Goal: Navigation & Orientation: Find specific page/section

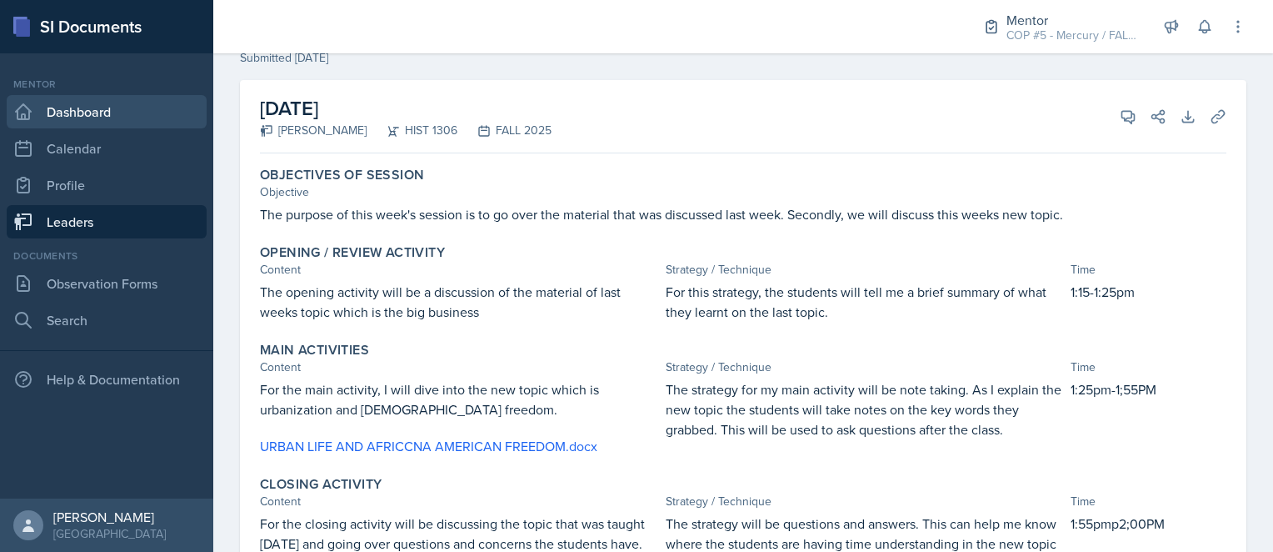
click at [95, 111] on link "Dashboard" at bounding box center [107, 111] width 200 height 33
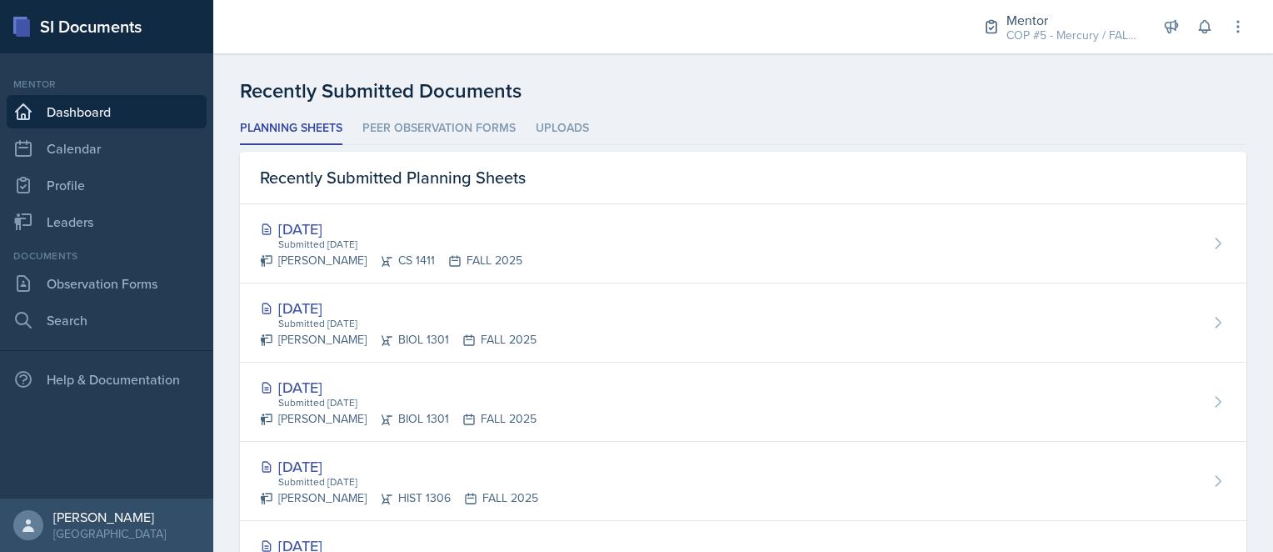
scroll to position [421, 0]
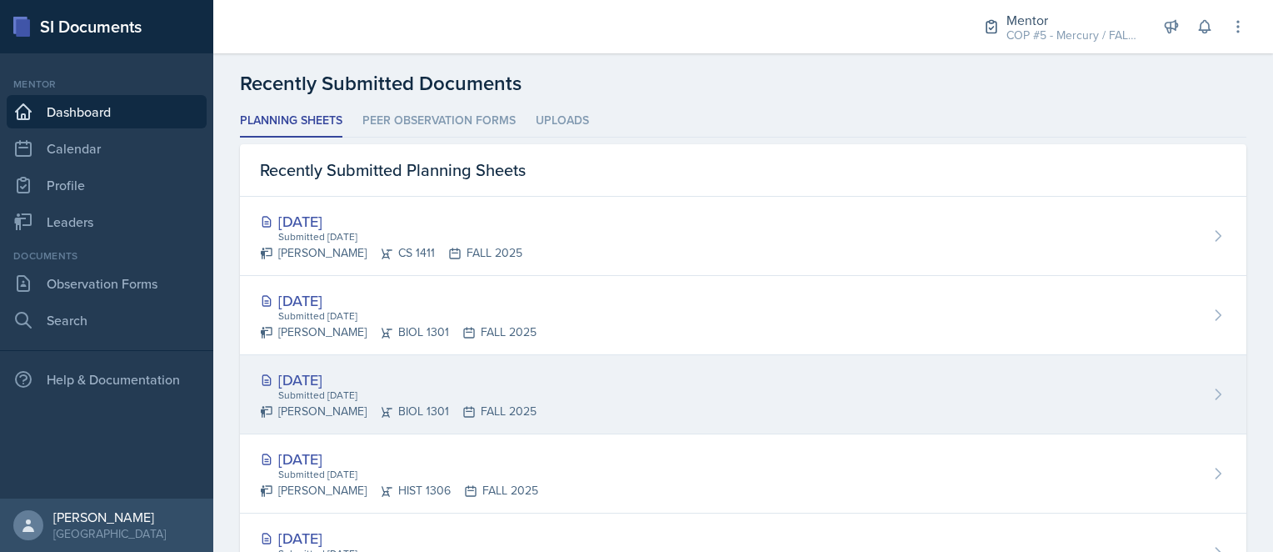
click at [347, 387] on div "Submitted [DATE]" at bounding box center [407, 394] width 260 height 15
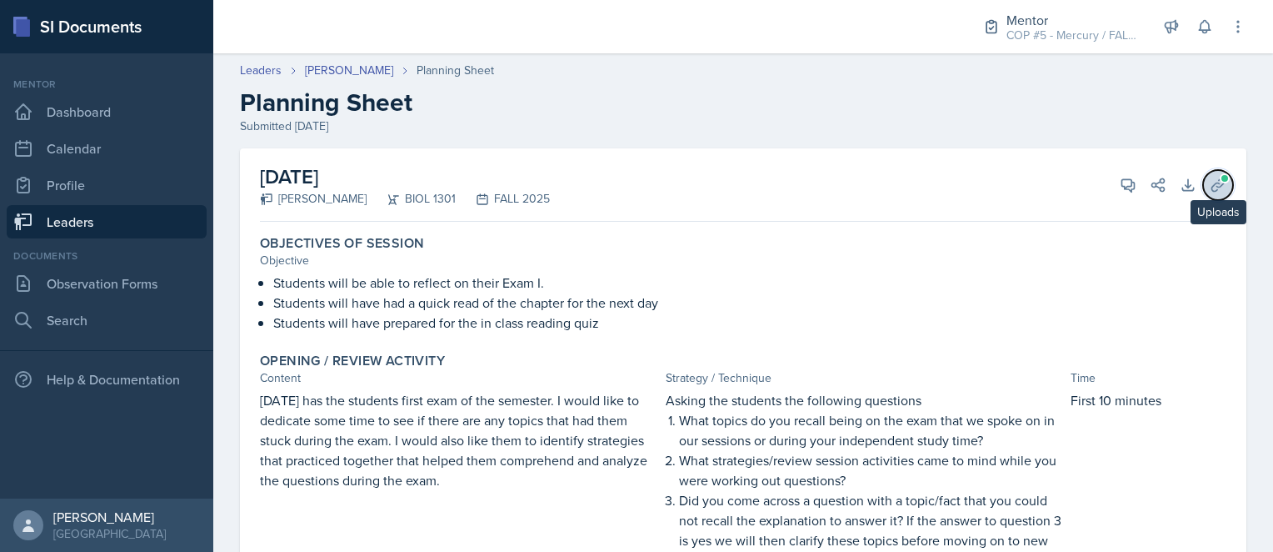
click at [1210, 179] on icon at bounding box center [1218, 185] width 17 height 17
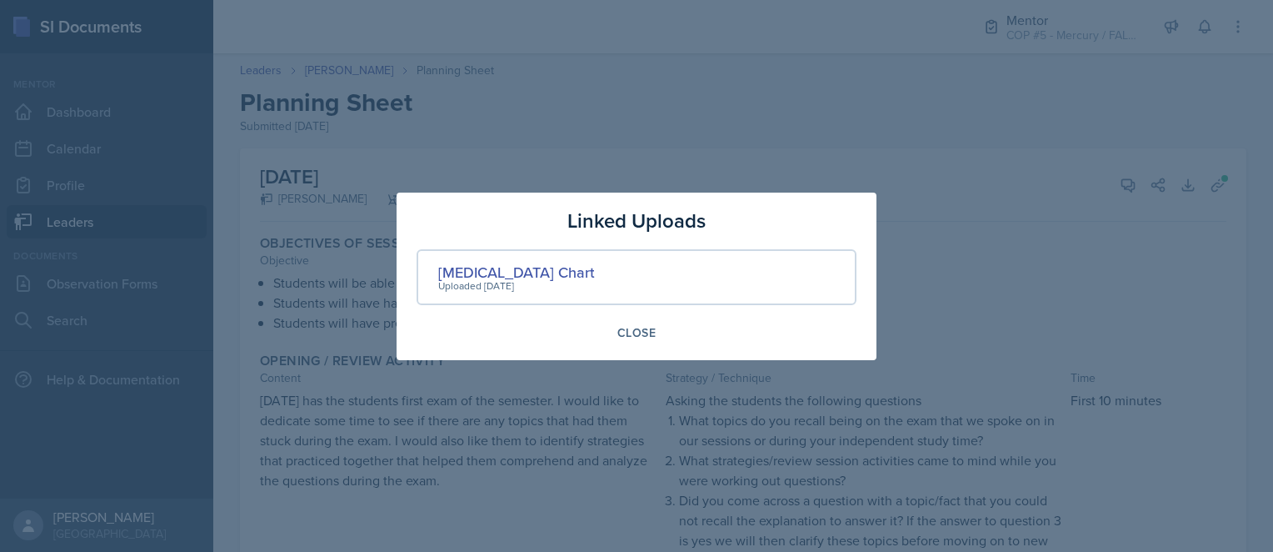
click at [562, 118] on div at bounding box center [636, 276] width 1273 height 552
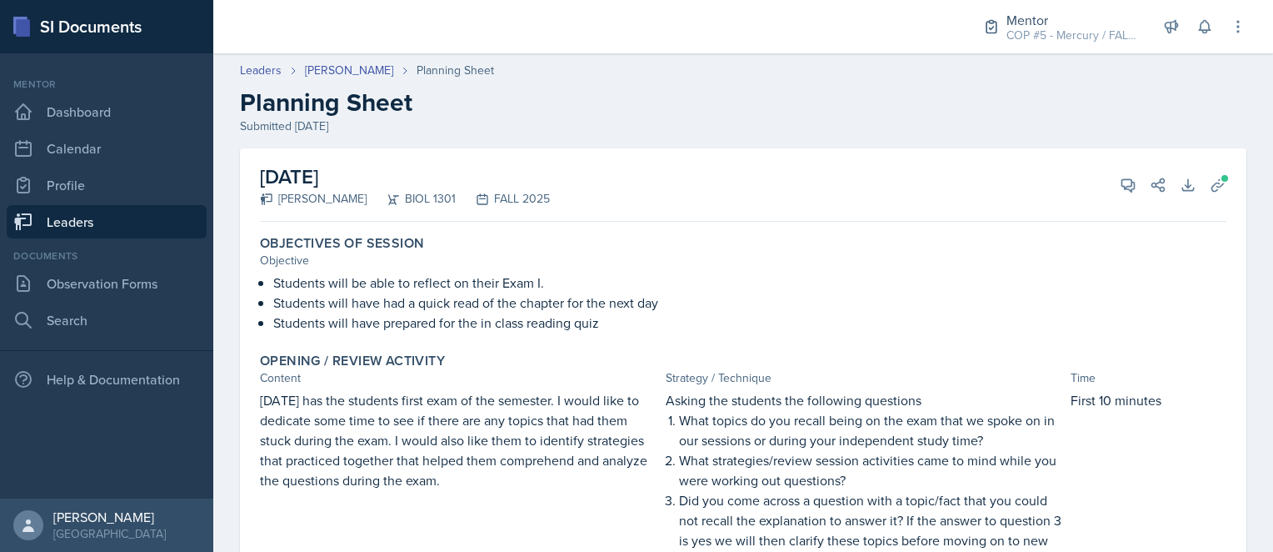
click at [84, 217] on link "Leaders" at bounding box center [107, 221] width 200 height 33
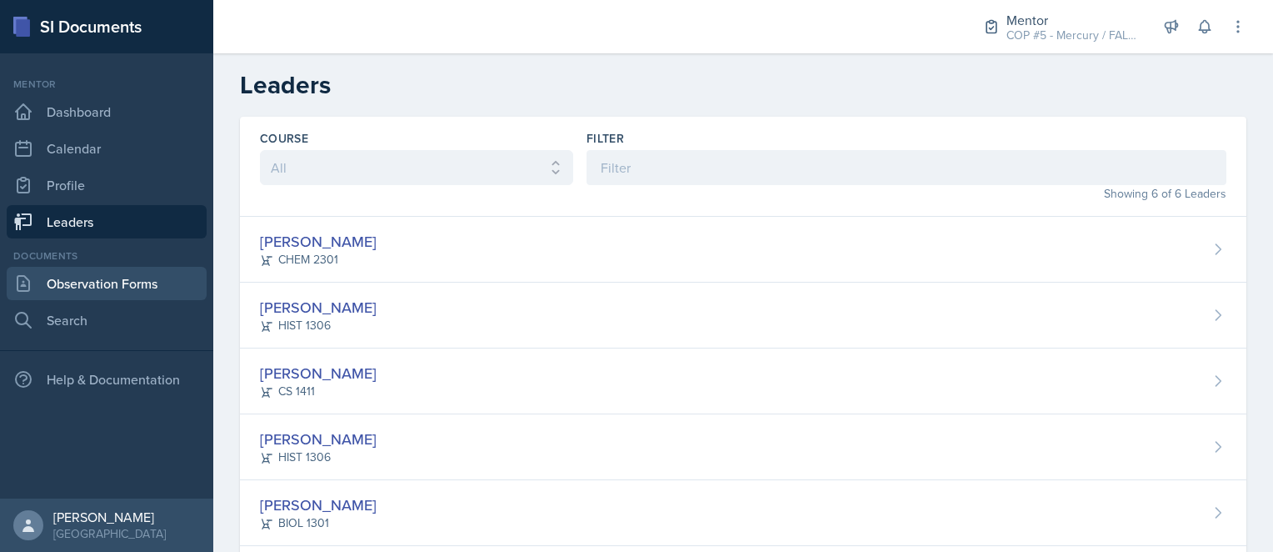
click at [99, 289] on link "Observation Forms" at bounding box center [107, 283] width 200 height 33
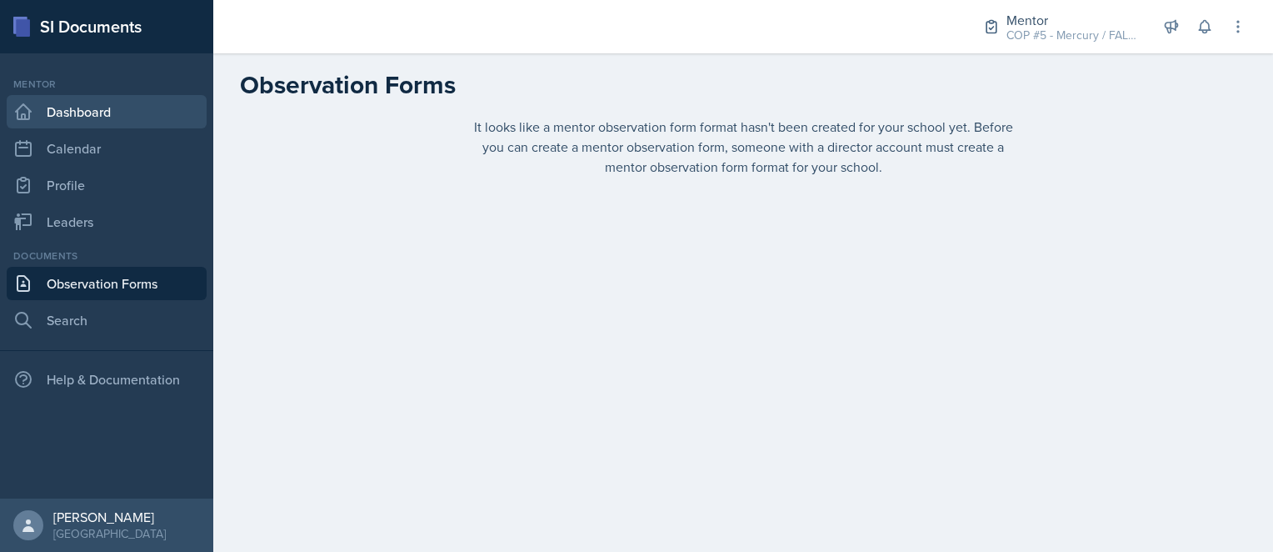
click at [97, 117] on link "Dashboard" at bounding box center [107, 111] width 200 height 33
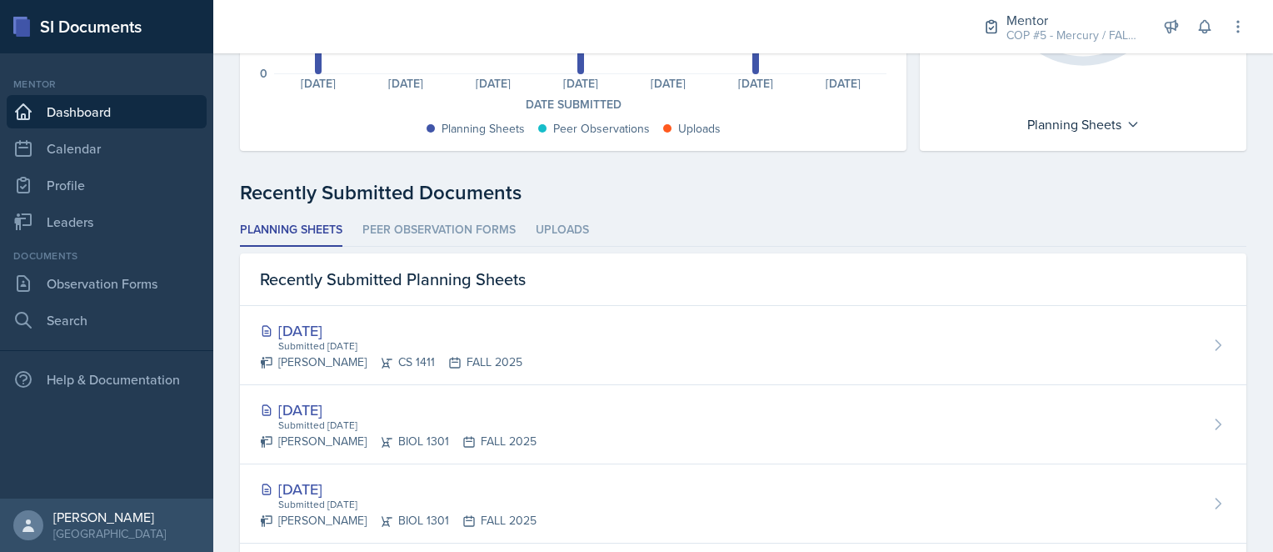
scroll to position [370, 0]
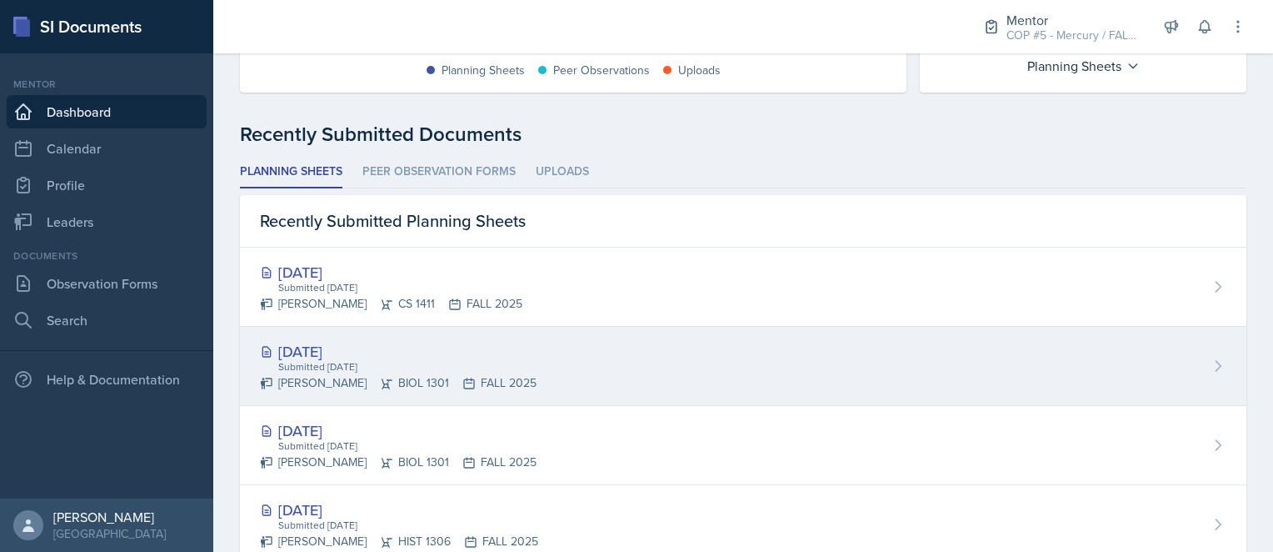
click at [342, 343] on div "[DATE]" at bounding box center [398, 351] width 277 height 22
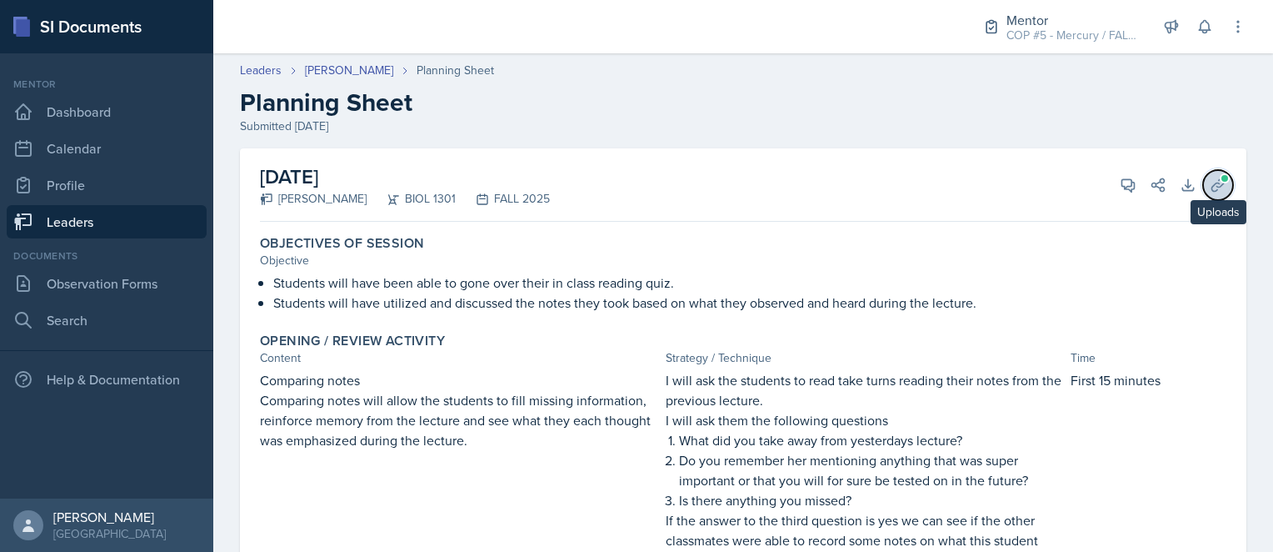
click at [1210, 182] on icon at bounding box center [1218, 185] width 17 height 17
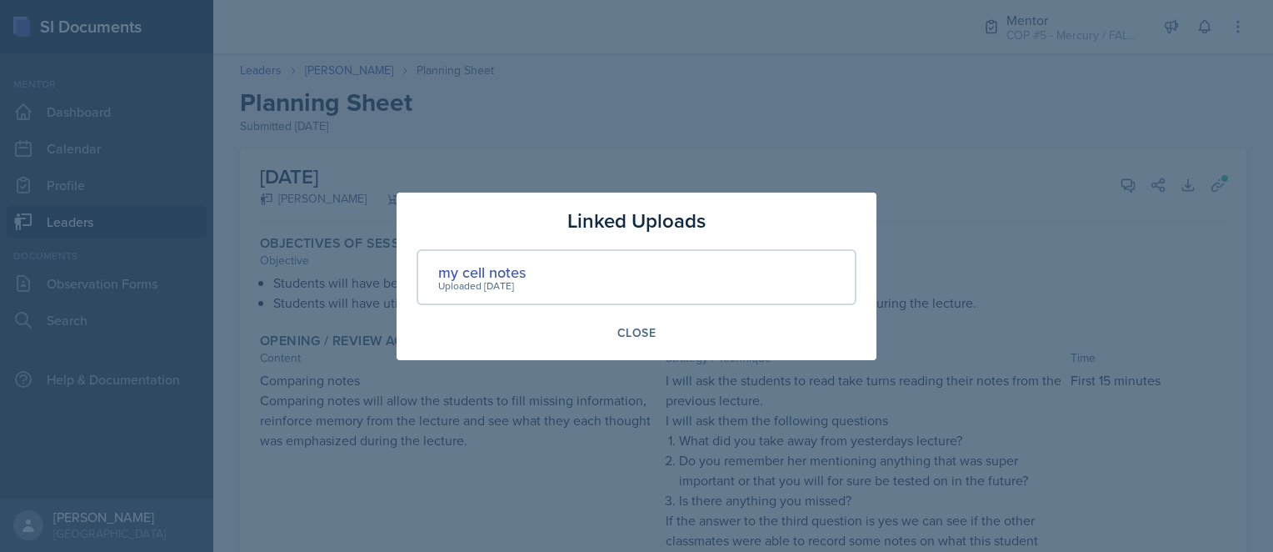
click at [770, 120] on div at bounding box center [636, 276] width 1273 height 552
